Goal: Use online tool/utility: Utilize a website feature to perform a specific function

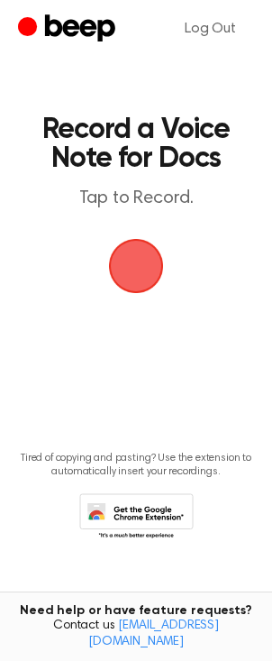
click at [140, 267] on span "button" at bounding box center [136, 266] width 55 height 55
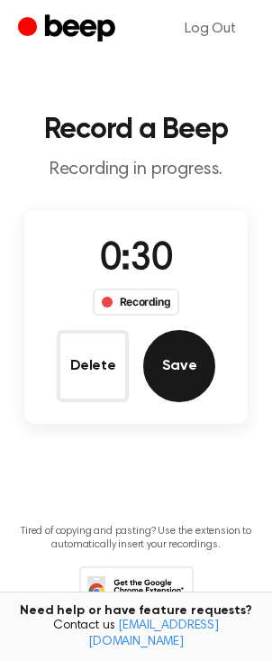
click at [200, 362] on button "Save" at bounding box center [179, 366] width 72 height 72
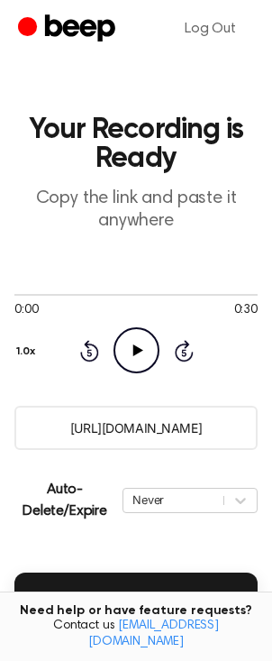
click at [143, 353] on icon "Play Audio" at bounding box center [137, 350] width 46 height 46
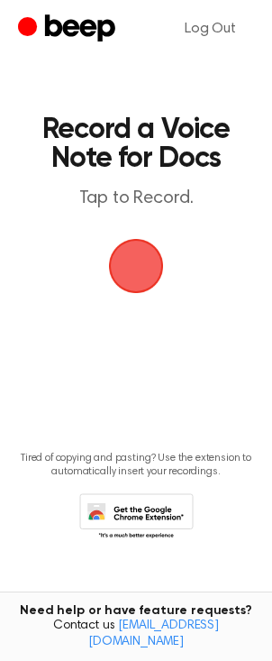
click at [129, 270] on span "button" at bounding box center [136, 266] width 50 height 50
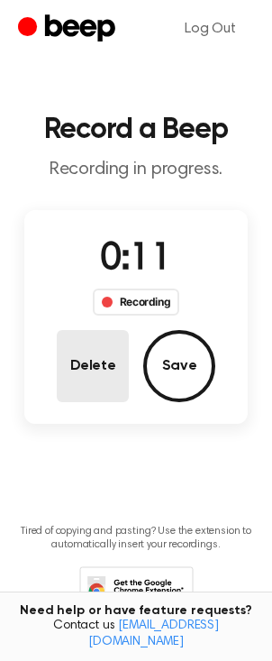
click at [79, 370] on button "Delete" at bounding box center [93, 366] width 72 height 72
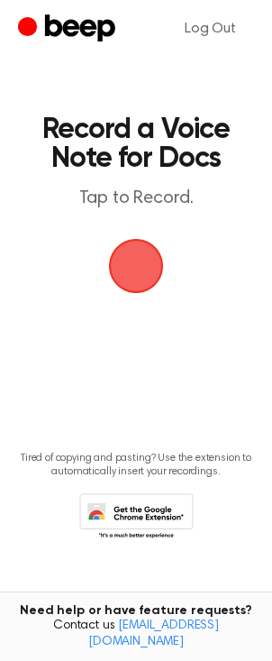
click at [136, 273] on span "button" at bounding box center [136, 266] width 50 height 50
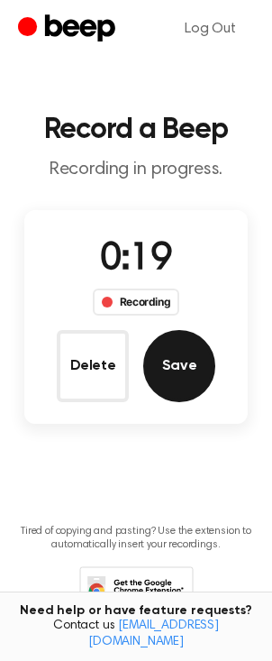
click at [181, 367] on button "Save" at bounding box center [179, 366] width 72 height 72
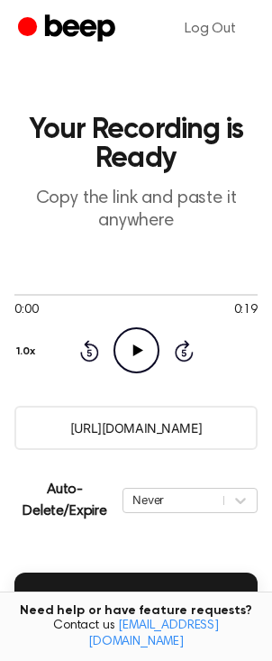
click at [134, 353] on icon at bounding box center [137, 350] width 10 height 12
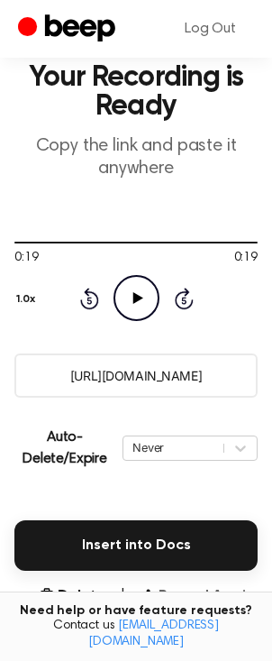
scroll to position [147, 0]
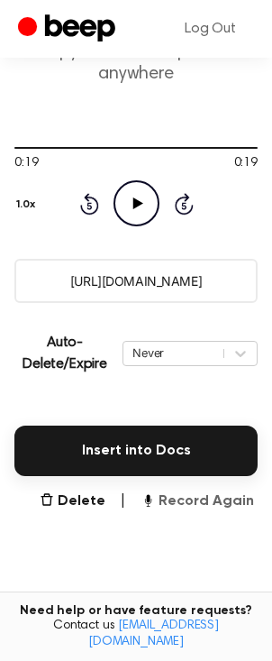
click at [176, 504] on button "Record Again" at bounding box center [198, 501] width 114 height 22
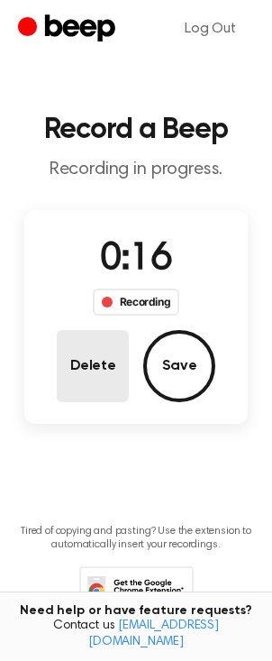
click at [90, 370] on button "Delete" at bounding box center [93, 366] width 72 height 72
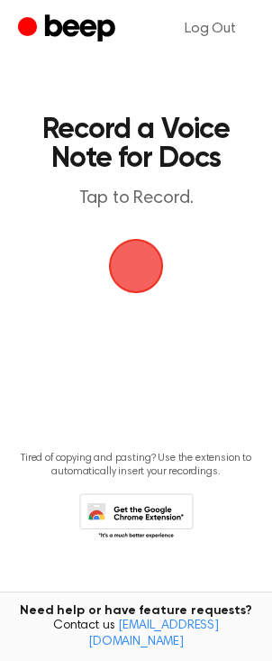
click at [132, 269] on span "button" at bounding box center [136, 266] width 50 height 50
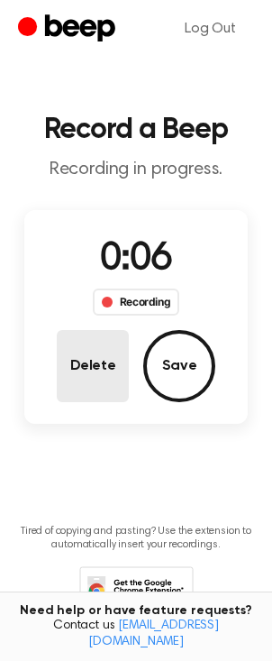
click at [107, 374] on button "Delete" at bounding box center [93, 366] width 72 height 72
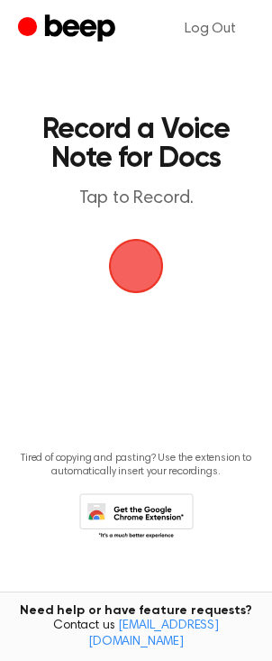
click at [137, 278] on span "button" at bounding box center [136, 265] width 65 height 65
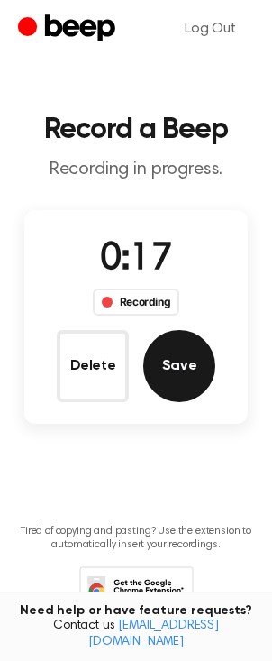
click at [174, 379] on button "Save" at bounding box center [179, 366] width 72 height 72
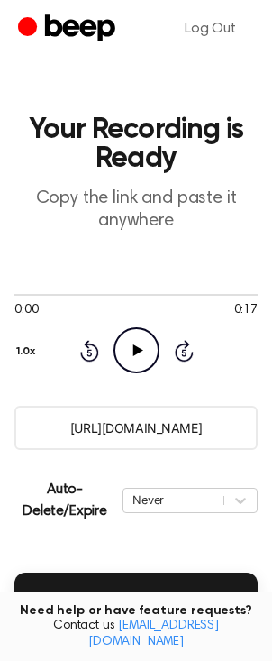
click at [130, 352] on icon "Play Audio" at bounding box center [137, 350] width 46 height 46
